Goal: Task Accomplishment & Management: Use online tool/utility

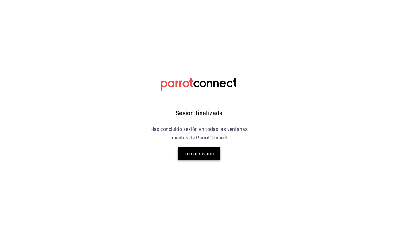
click at [189, 153] on button "Iniciar sesión" at bounding box center [199, 153] width 43 height 13
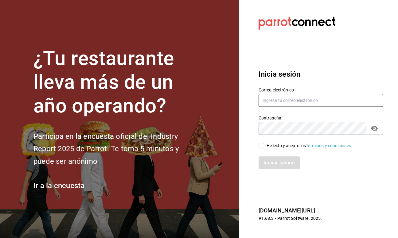
click at [275, 103] on input "text" at bounding box center [321, 100] width 125 height 13
type input "homero.mtzg@gmail.com"
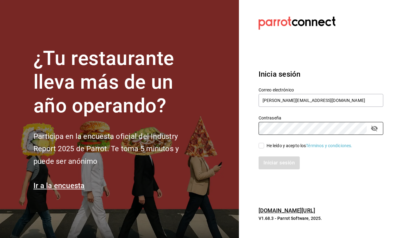
click at [261, 146] on input "He leído y acepto los Términos y condiciones." at bounding box center [262, 146] width 6 height 6
checkbox input "true"
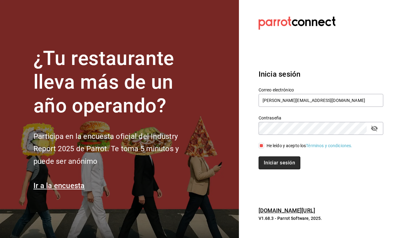
click at [274, 162] on button "Iniciar sesión" at bounding box center [280, 162] width 42 height 13
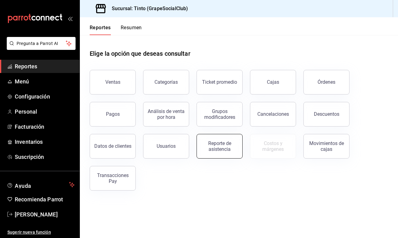
click at [224, 147] on div "Reporte de asistencia" at bounding box center [220, 146] width 38 height 12
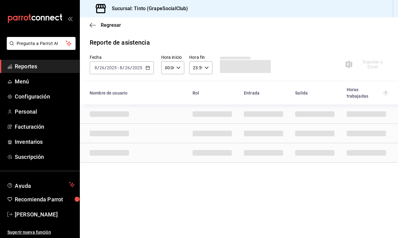
click at [133, 73] on div "[DATE] [DATE] - [DATE] [DATE]" at bounding box center [122, 67] width 64 height 13
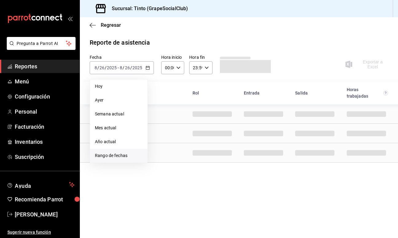
click at [120, 158] on span "Rango de fechas" at bounding box center [119, 155] width 48 height 6
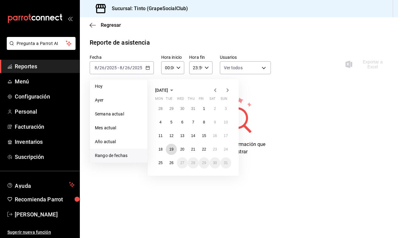
click at [171, 150] on abbr "19" at bounding box center [171, 149] width 4 height 4
click at [229, 148] on button "24" at bounding box center [226, 149] width 11 height 11
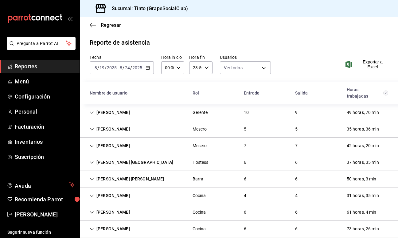
click at [109, 156] on div "[PERSON_NAME] [GEOGRAPHIC_DATA]" at bounding box center [131, 161] width 93 height 11
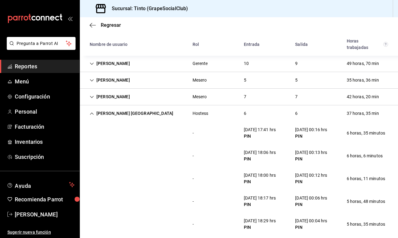
scroll to position [48, 0]
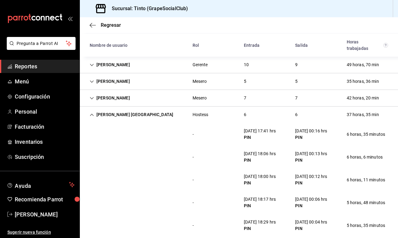
click at [113, 109] on div "[PERSON_NAME] [GEOGRAPHIC_DATA]" at bounding box center [131, 114] width 93 height 11
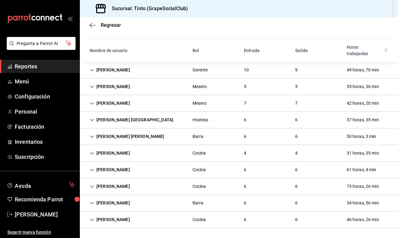
scroll to position [36, 0]
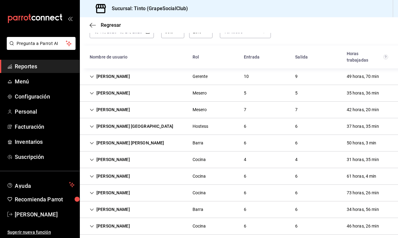
click at [111, 154] on div "[PERSON_NAME]" at bounding box center [110, 159] width 50 height 11
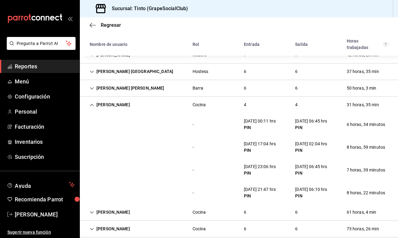
scroll to position [91, 0]
click at [96, 23] on icon "button" at bounding box center [93, 25] width 6 height 6
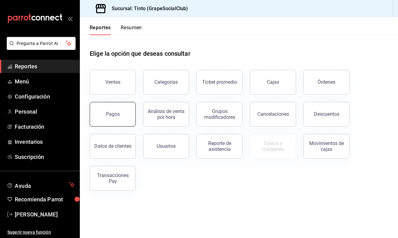
click at [98, 120] on button "Pagos" at bounding box center [113, 114] width 46 height 25
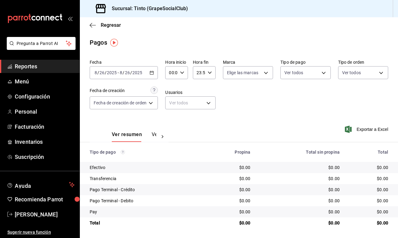
click at [153, 70] on div "[DATE] [DATE] - [DATE] [DATE]" at bounding box center [124, 72] width 68 height 13
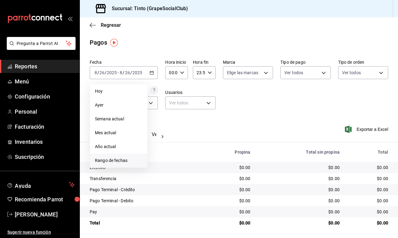
click at [125, 156] on li "Rango de fechas" at bounding box center [118, 160] width 57 height 14
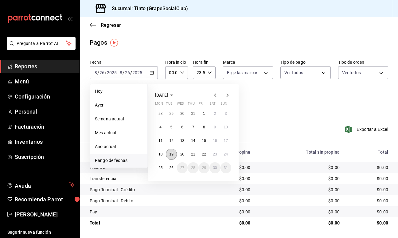
click at [172, 157] on button "19" at bounding box center [171, 153] width 11 height 11
click at [229, 153] on button "24" at bounding box center [226, 153] width 11 height 11
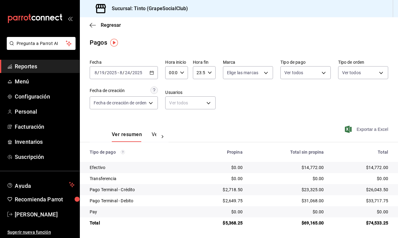
click at [372, 130] on span "Exportar a Excel" at bounding box center [367, 128] width 42 height 7
click at [93, 24] on icon "button" at bounding box center [93, 25] width 6 height 6
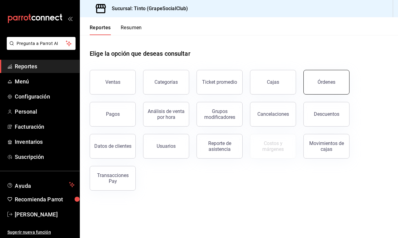
click at [319, 83] on div "Órdenes" at bounding box center [327, 82] width 18 height 6
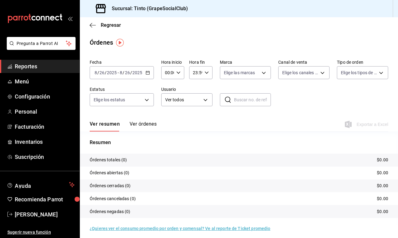
click at [145, 70] on div "[DATE] [DATE] - [DATE] [DATE]" at bounding box center [122, 72] width 64 height 13
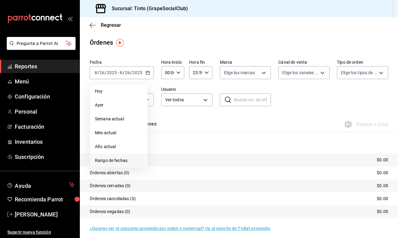
click at [125, 158] on span "Rango de fechas" at bounding box center [119, 160] width 48 height 6
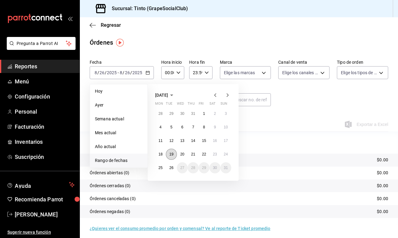
click at [170, 154] on abbr "19" at bounding box center [171, 154] width 4 height 4
click at [227, 156] on button "24" at bounding box center [226, 153] width 11 height 11
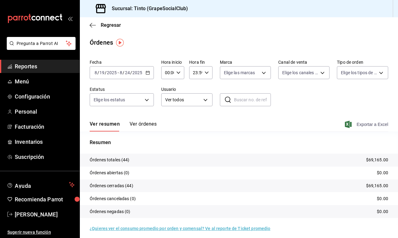
click at [371, 124] on span "Exportar a Excel" at bounding box center [367, 124] width 42 height 7
click at [94, 25] on icon "button" at bounding box center [93, 25] width 6 height 6
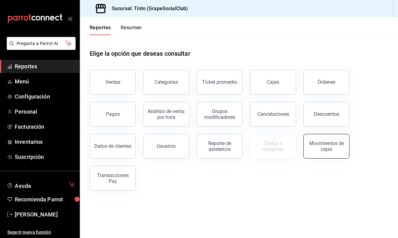
click at [316, 145] on div "Movimientos de cajas" at bounding box center [327, 146] width 38 height 12
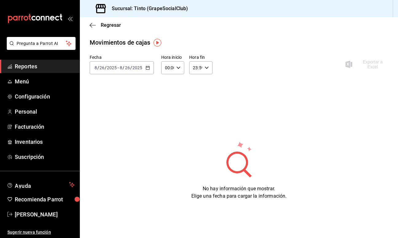
click at [146, 67] on icon "button" at bounding box center [148, 67] width 4 height 4
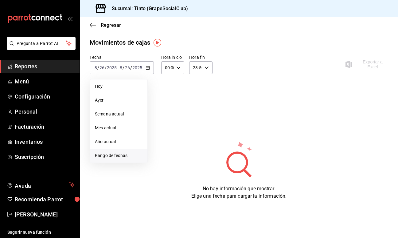
click at [113, 152] on li "Rango de fechas" at bounding box center [118, 155] width 57 height 14
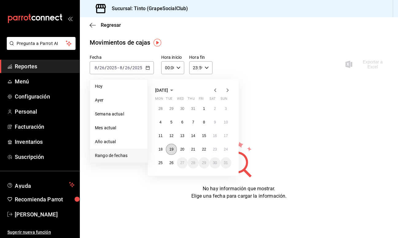
click at [170, 148] on abbr "19" at bounding box center [171, 149] width 4 height 4
click at [223, 149] on button "24" at bounding box center [226, 149] width 11 height 11
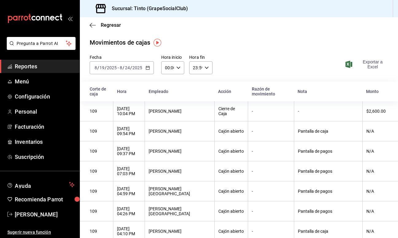
click at [370, 67] on span "Exportar a Excel" at bounding box center [368, 64] width 42 height 10
